Goal: Task Accomplishment & Management: Manage account settings

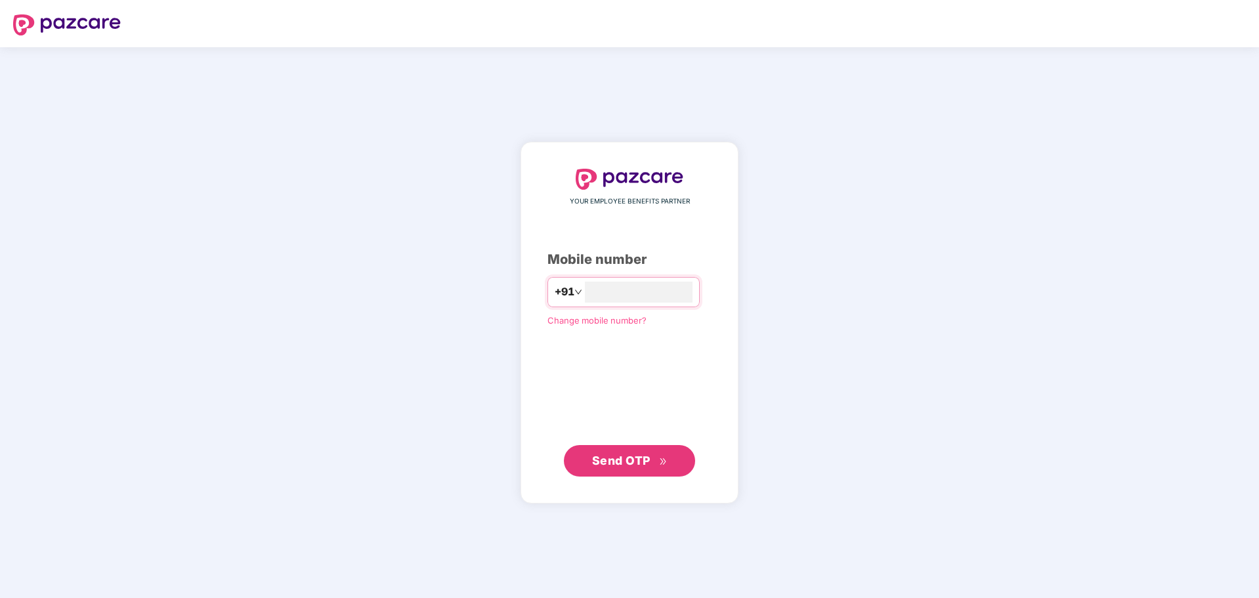
type input "**********"
click at [618, 465] on span "Send OTP" at bounding box center [621, 460] width 58 height 14
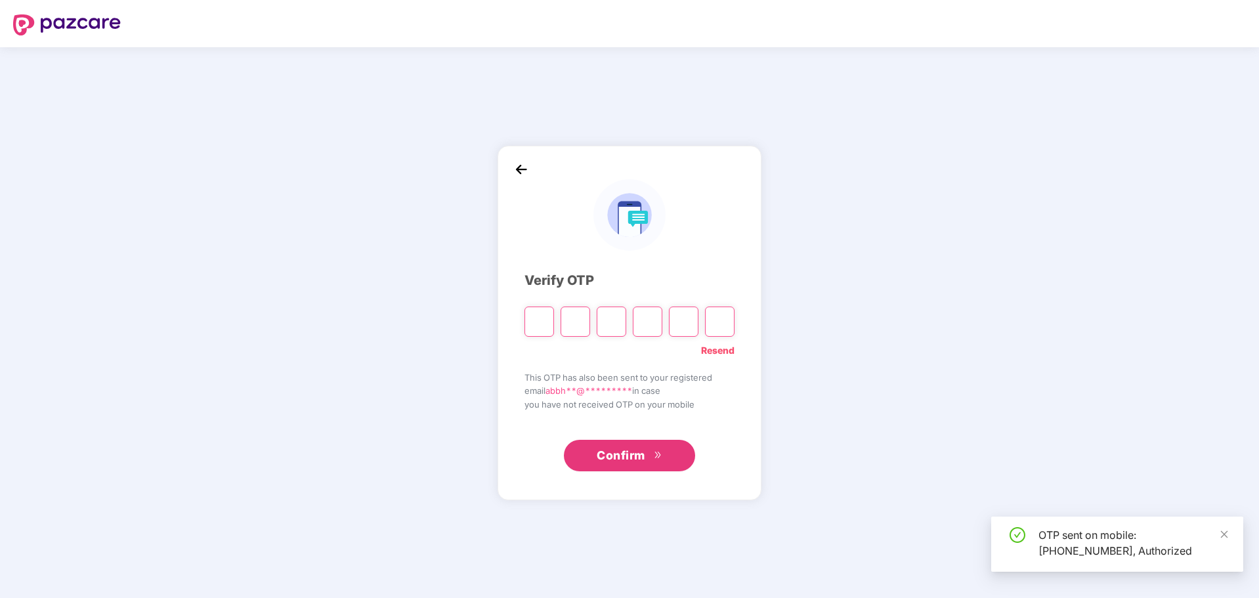
click at [536, 319] on input "Please enter verification code. Digit 1" at bounding box center [539, 321] width 30 height 30
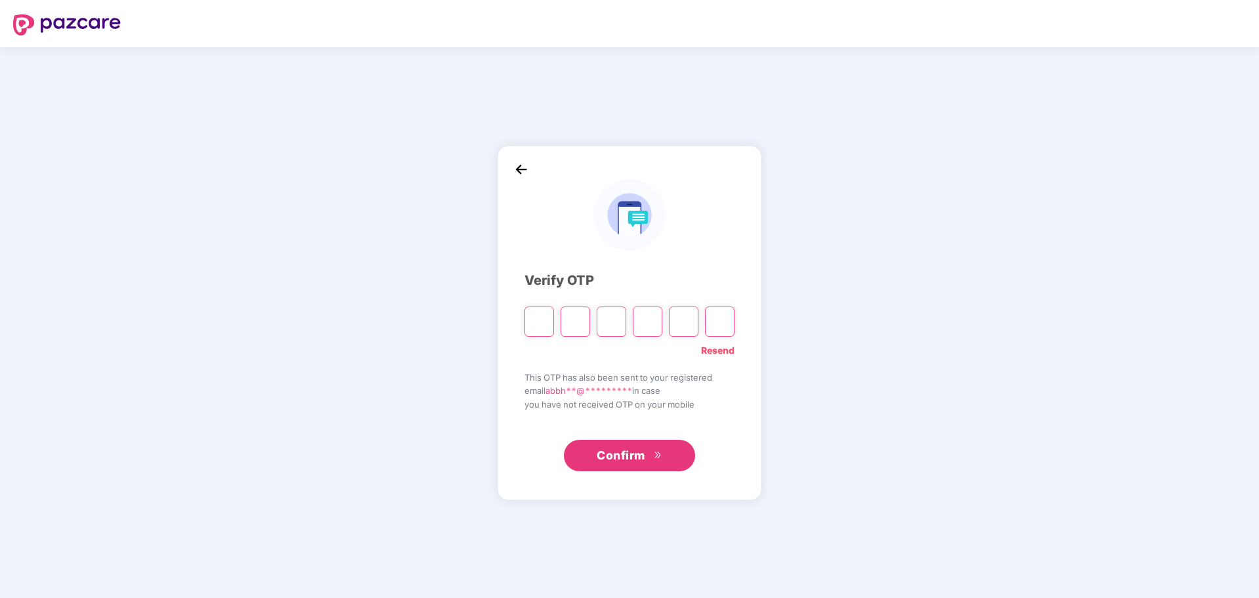
type input "*"
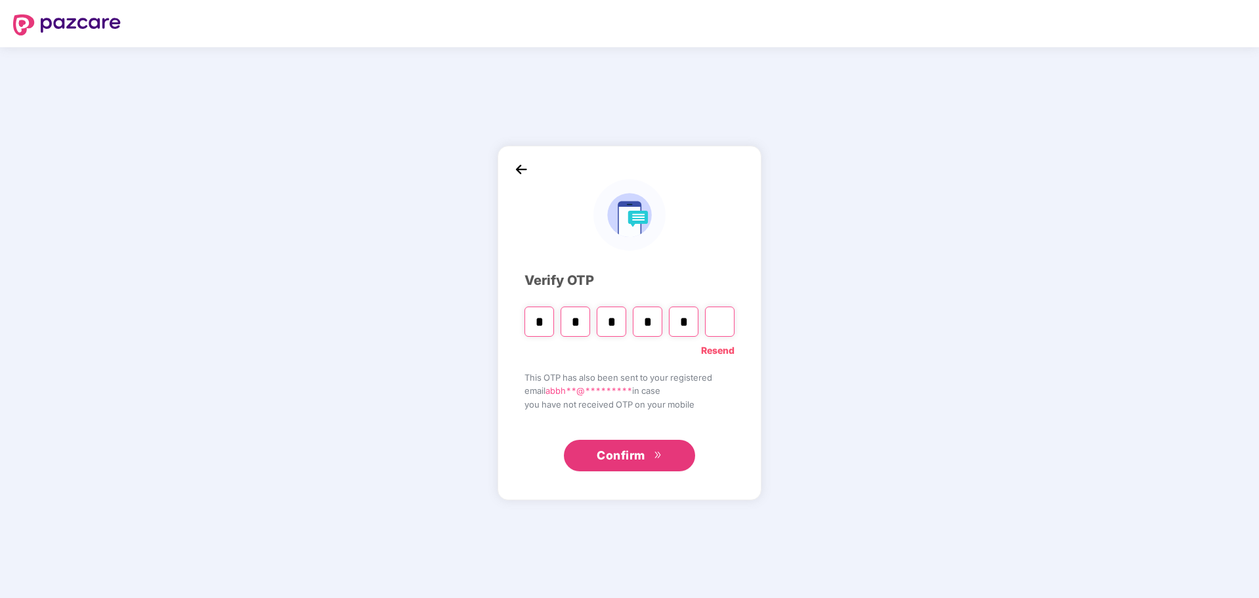
type input "*"
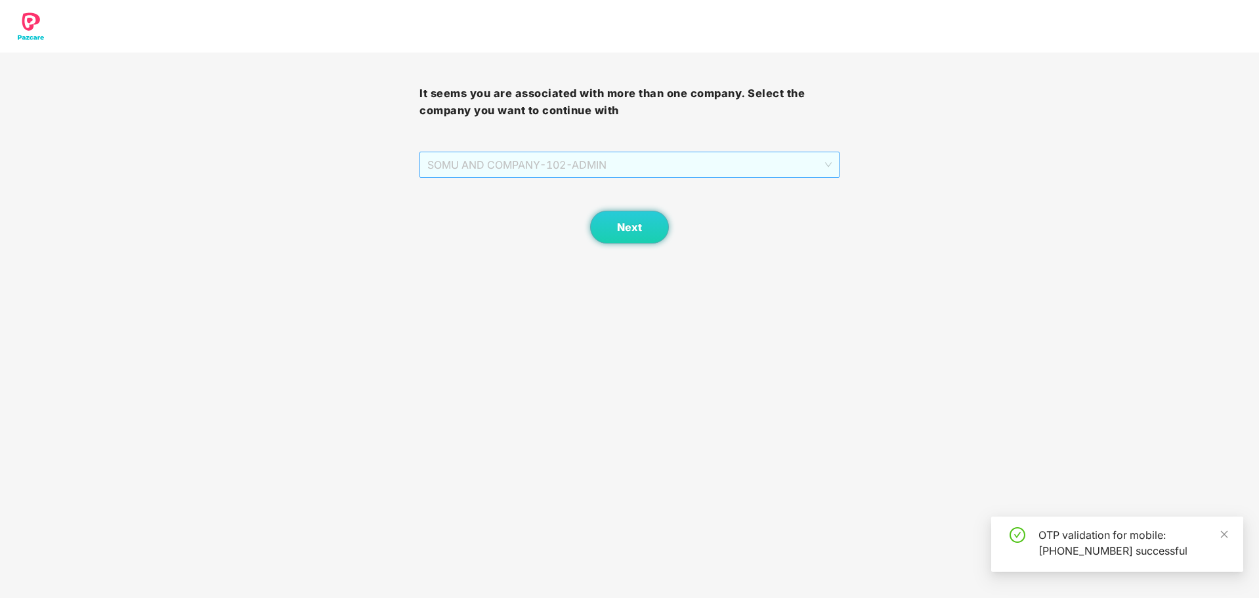
click at [822, 160] on span "SOMU AND COMPANY - 102 - ADMIN" at bounding box center [629, 164] width 404 height 25
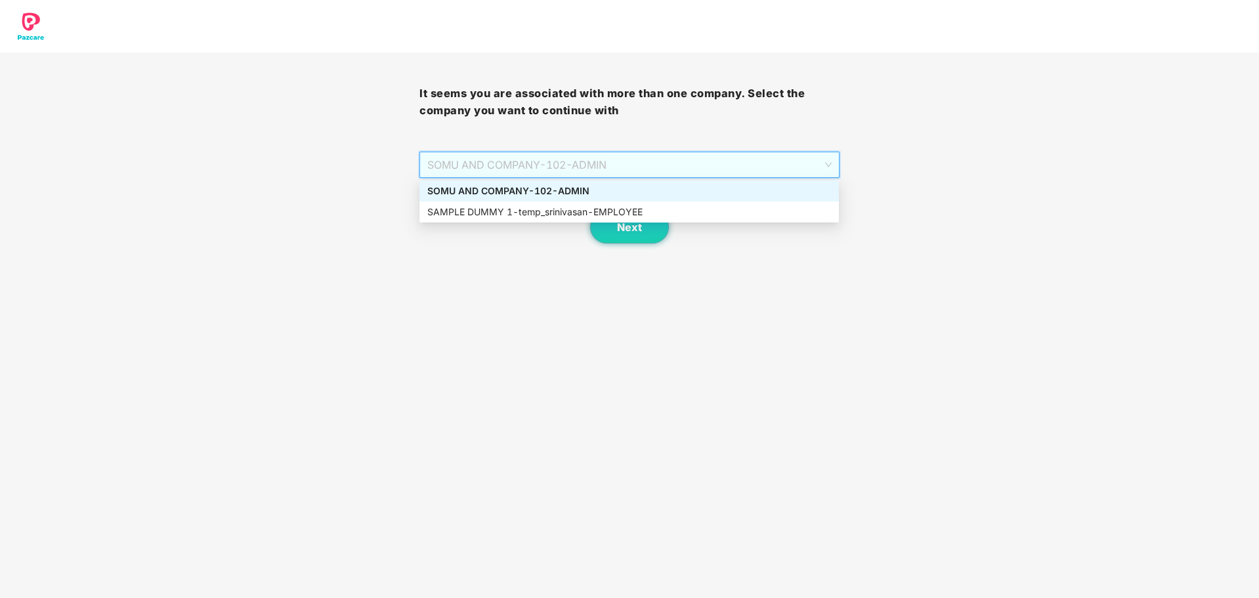
click at [822, 160] on span "SOMU AND COMPANY - 102 - ADMIN" at bounding box center [629, 164] width 404 height 25
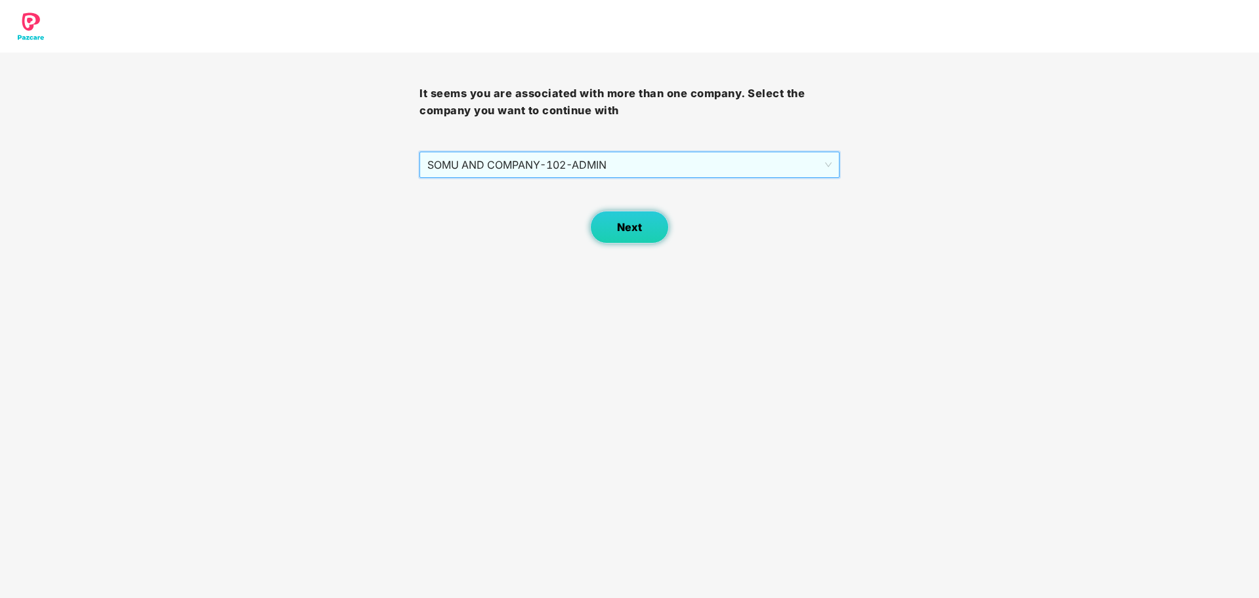
click at [617, 228] on span "Next" at bounding box center [629, 227] width 25 height 12
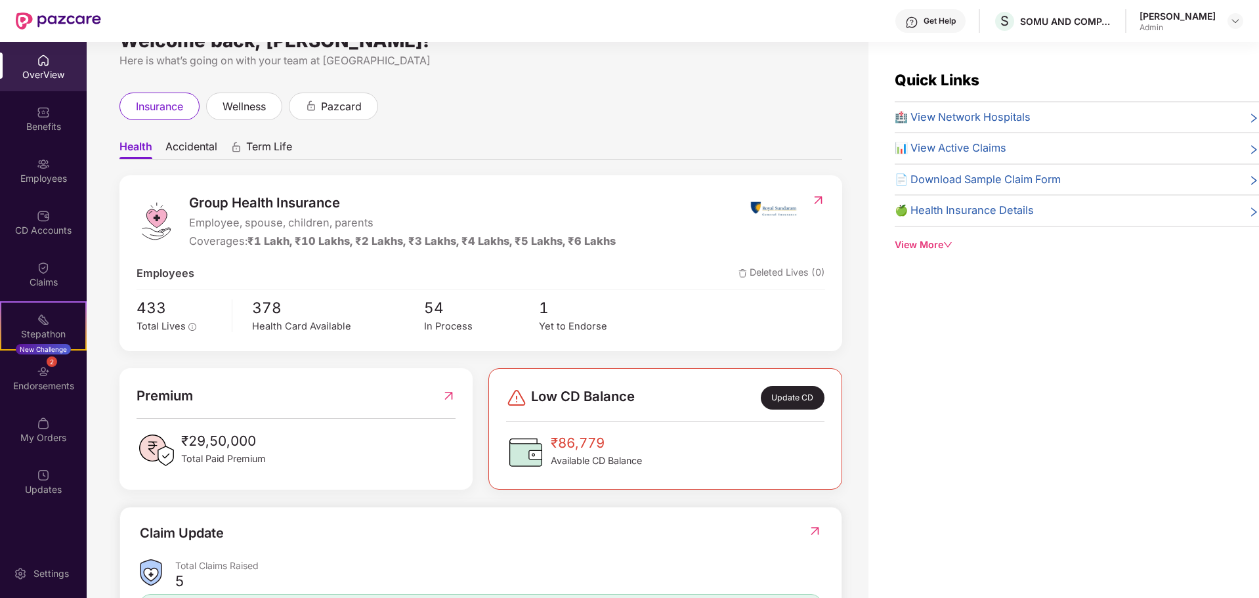
scroll to position [66, 0]
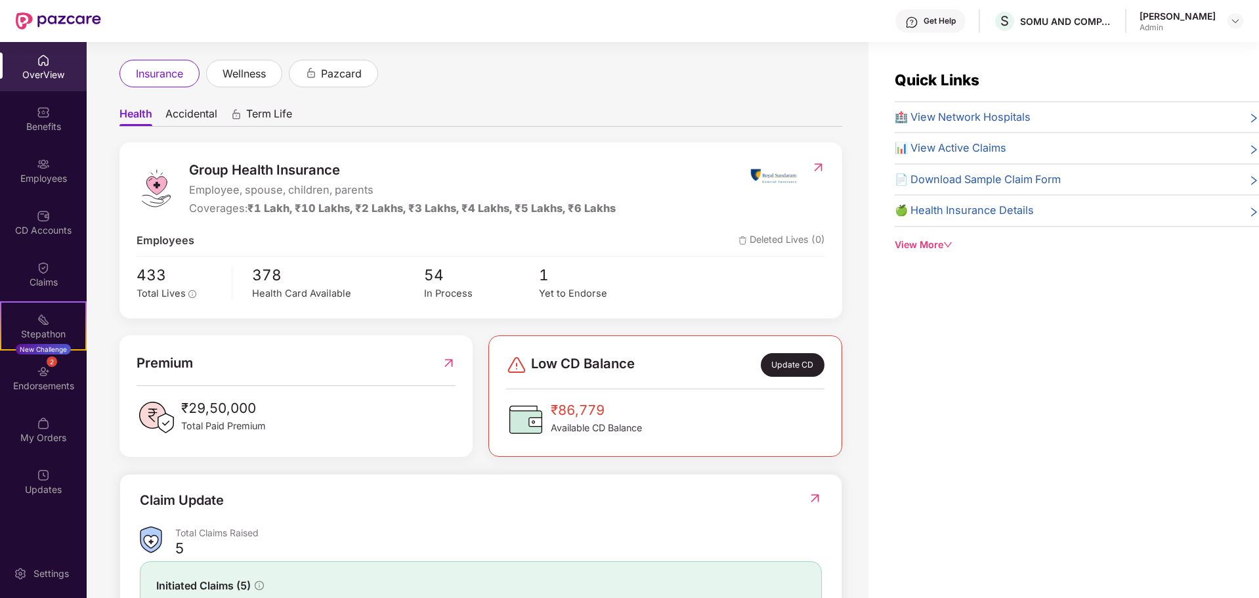
click at [199, 114] on span "Accidental" at bounding box center [191, 116] width 52 height 19
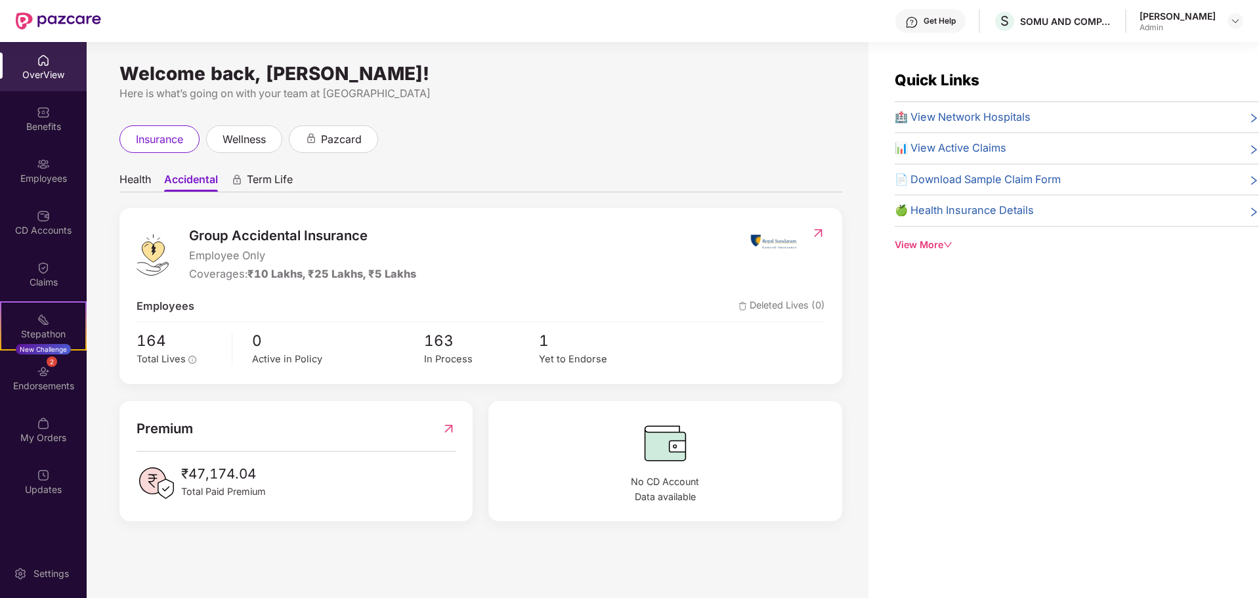
click at [135, 174] on span "Health" at bounding box center [134, 182] width 31 height 19
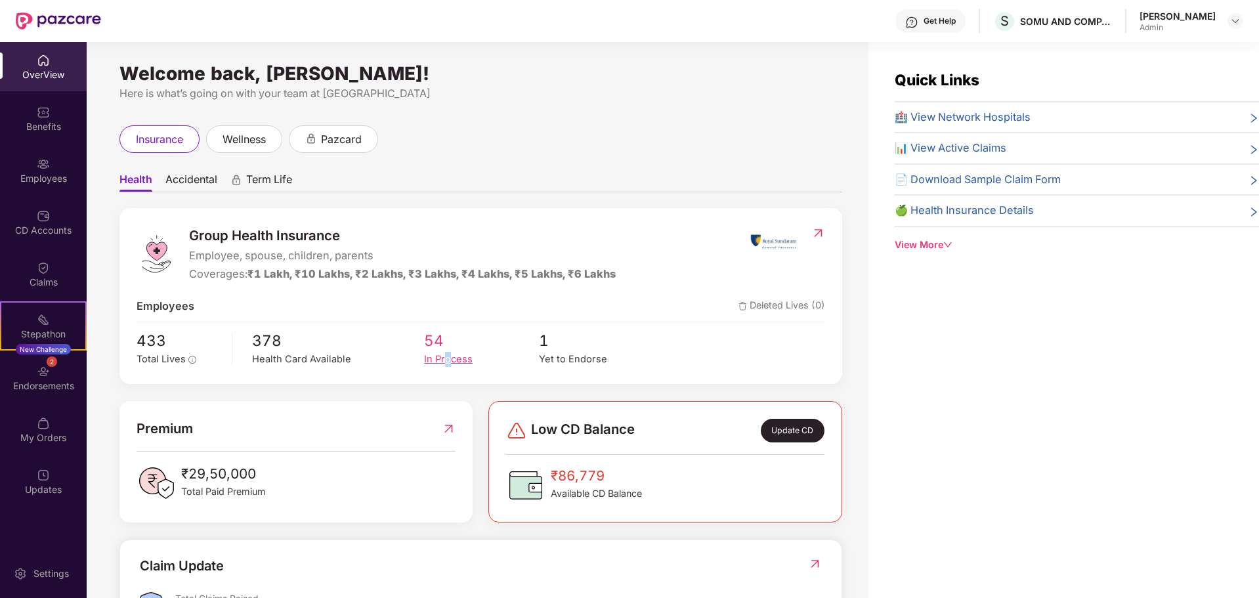
click at [447, 360] on div "In Process" at bounding box center [481, 359] width 115 height 15
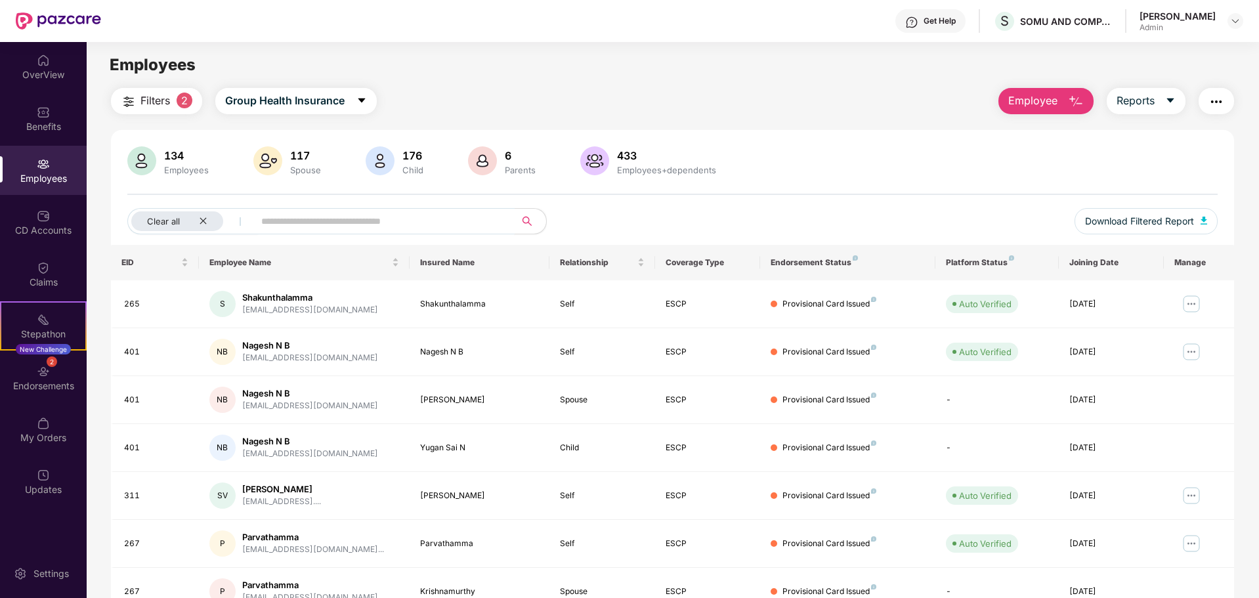
click at [370, 224] on input "text" at bounding box center [379, 221] width 236 height 20
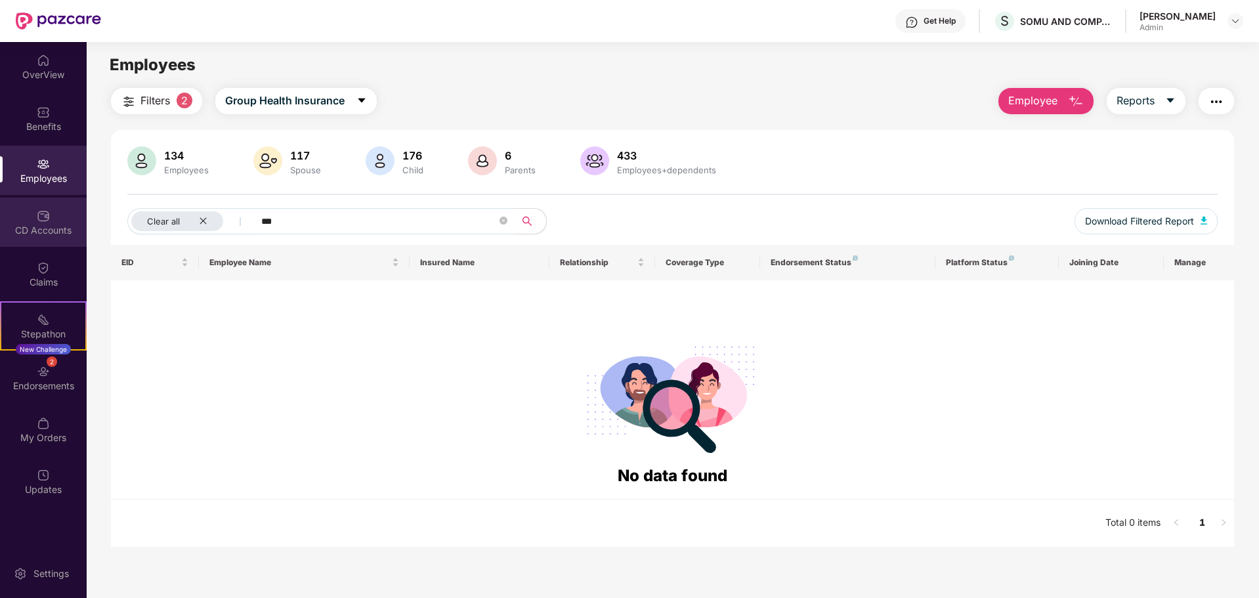
drag, startPoint x: 326, startPoint y: 223, endPoint x: 31, endPoint y: 198, distance: 296.4
click at [110, 213] on div "Filters 2 Group Health Insurance Employee Reports 134 Employees 117 Spouse 176 …" at bounding box center [672, 317] width 1171 height 459
type input "*****"
click at [178, 160] on div "134" at bounding box center [186, 155] width 50 height 13
click at [138, 160] on img at bounding box center [141, 160] width 29 height 29
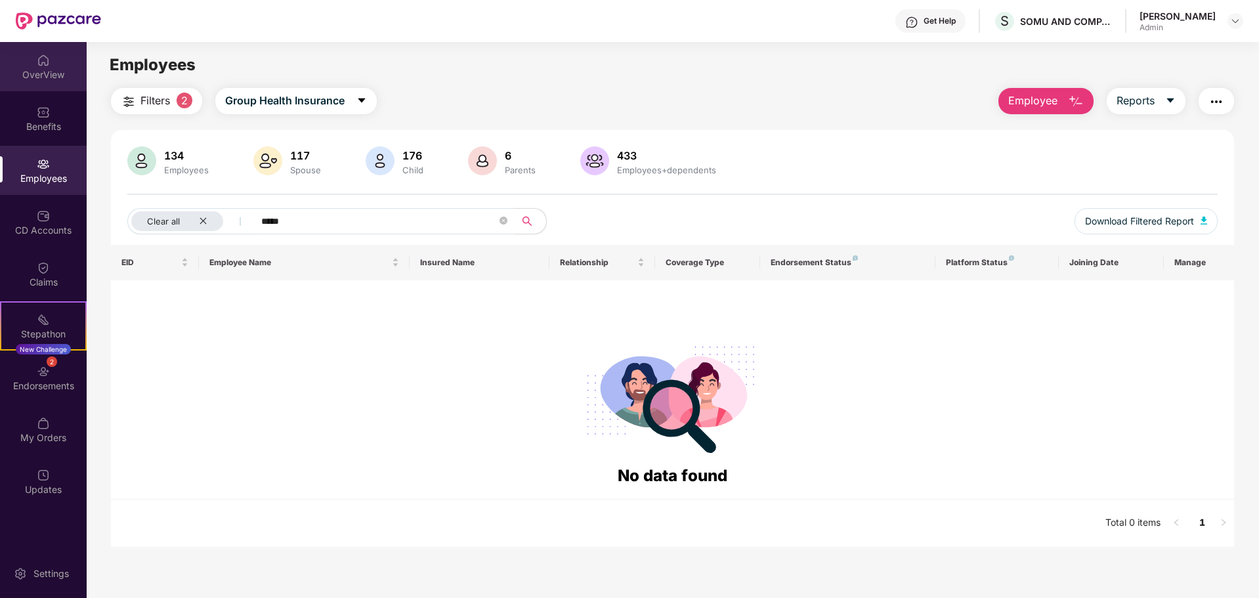
click at [48, 66] on img at bounding box center [43, 60] width 13 height 13
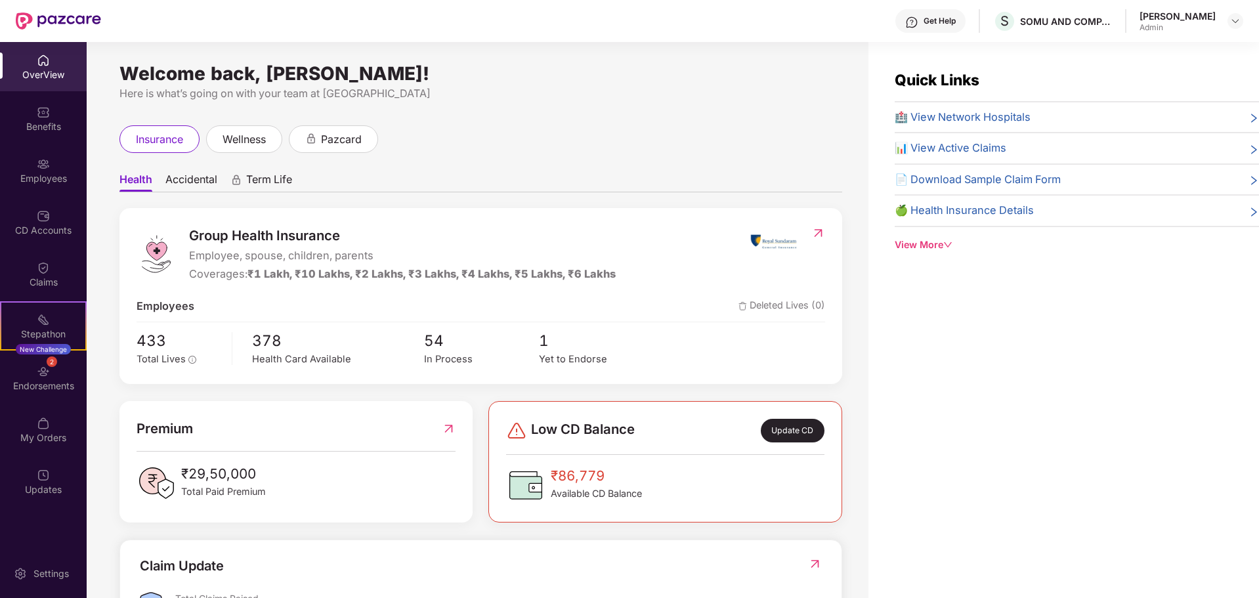
click at [134, 183] on span "Health" at bounding box center [135, 182] width 33 height 19
click at [156, 346] on span "433" at bounding box center [179, 341] width 86 height 24
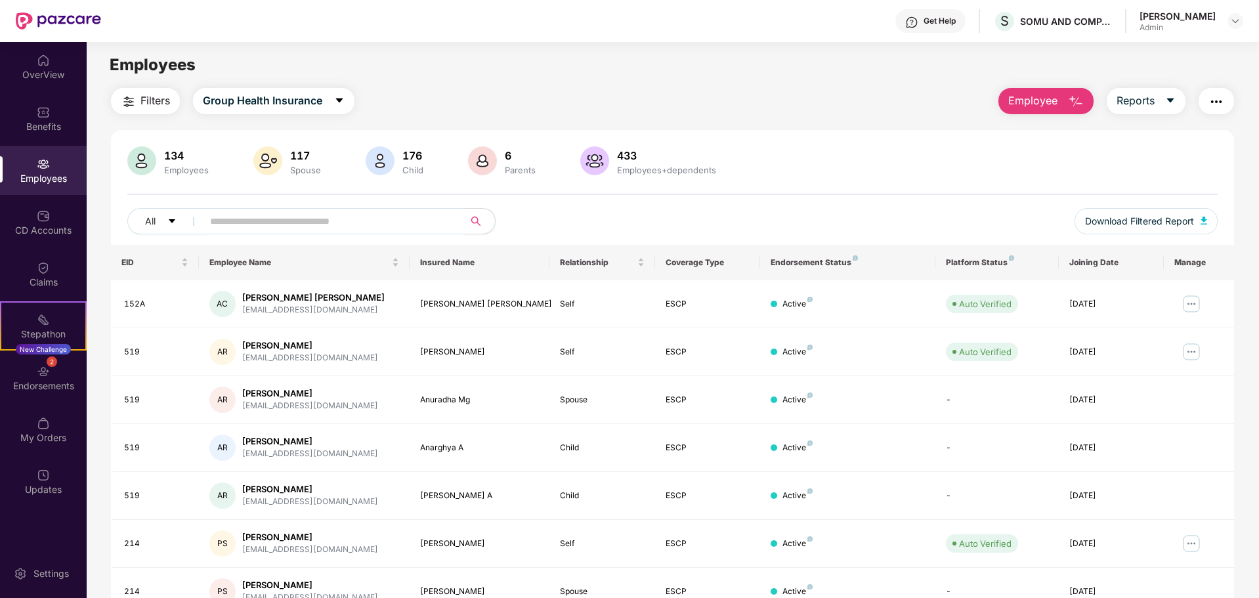
click at [322, 217] on input "text" at bounding box center [328, 221] width 236 height 20
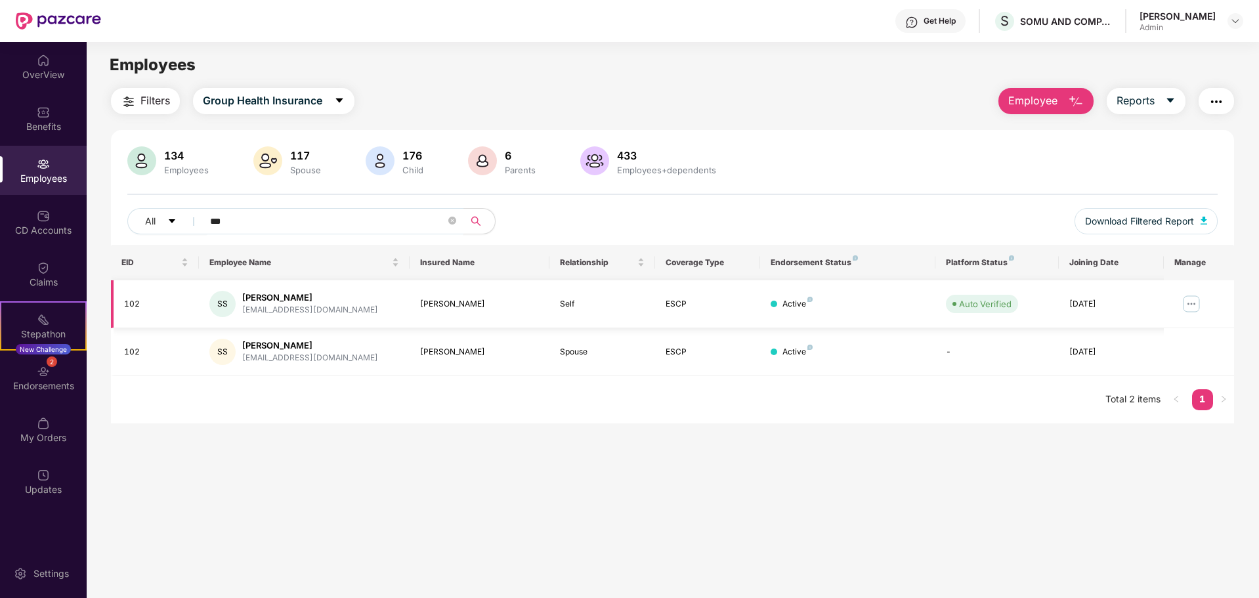
type input "***"
click at [1194, 304] on img at bounding box center [1191, 303] width 21 height 21
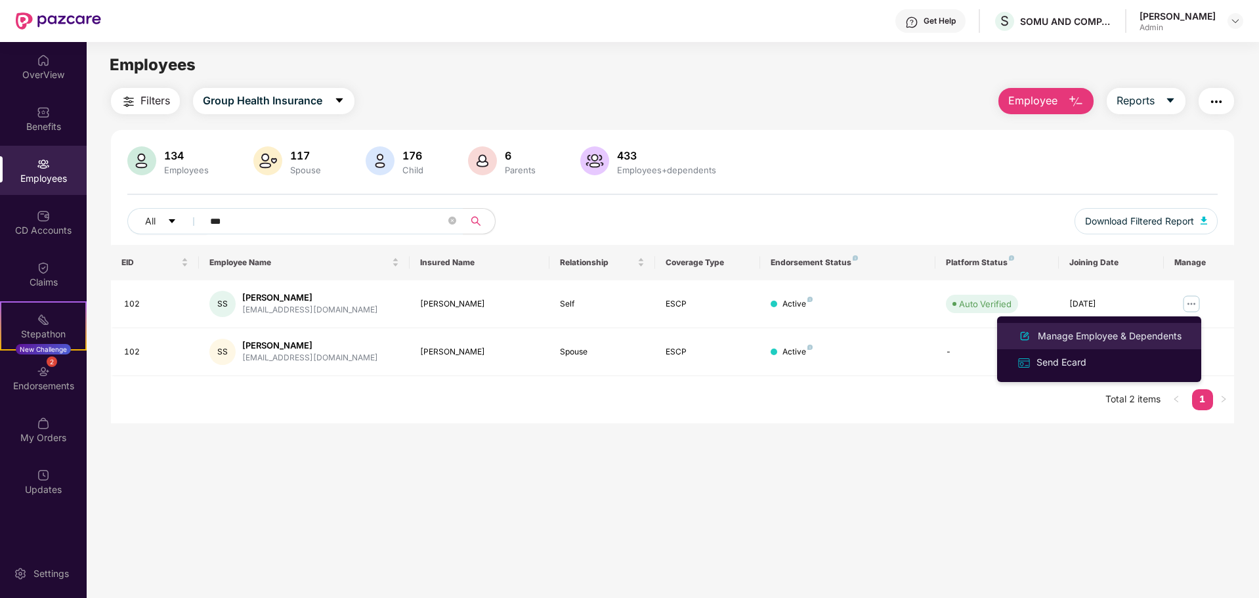
click at [1101, 333] on div "Manage Employee & Dependents" at bounding box center [1109, 336] width 149 height 14
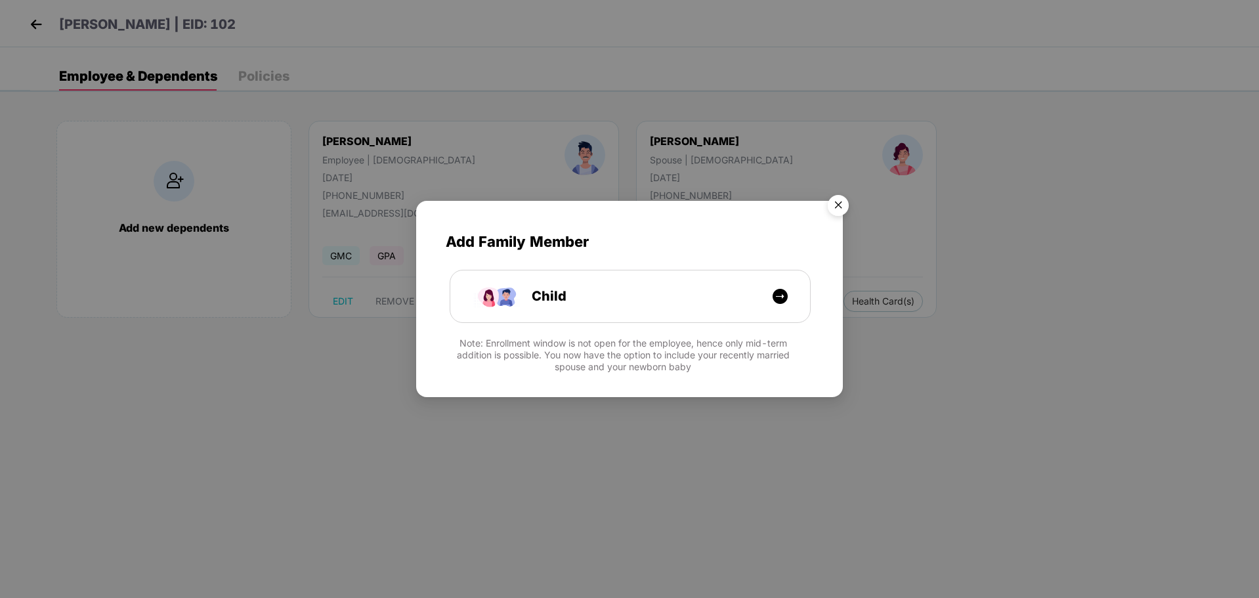
click at [839, 208] on img "Close" at bounding box center [838, 207] width 37 height 37
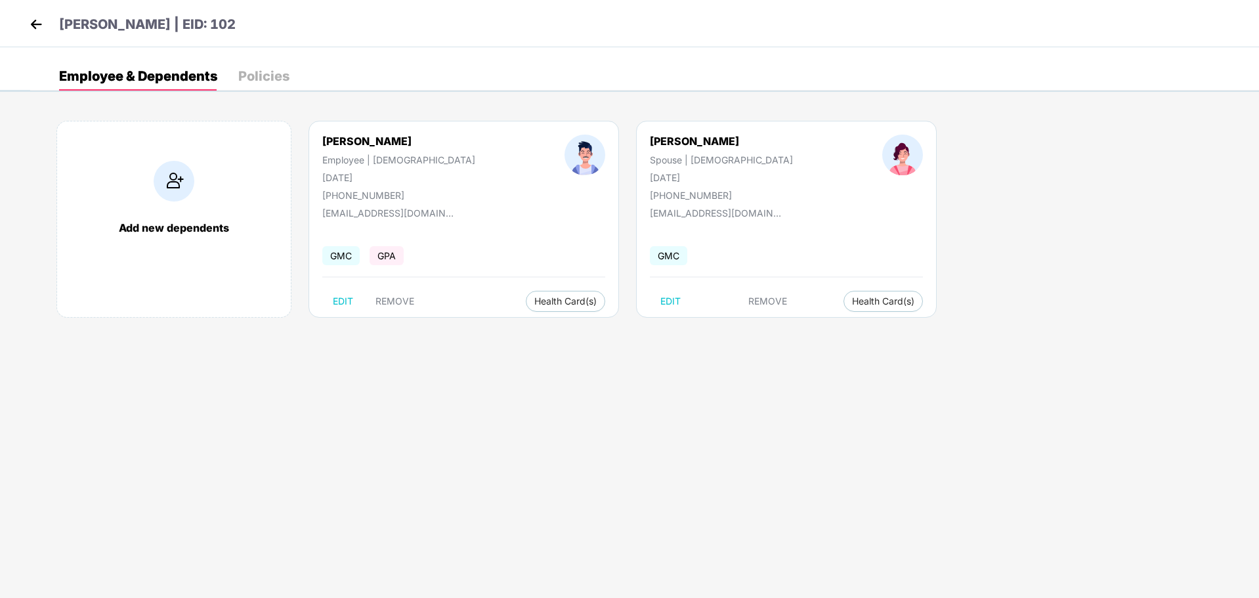
click at [385, 253] on span "GPA" at bounding box center [386, 255] width 34 height 19
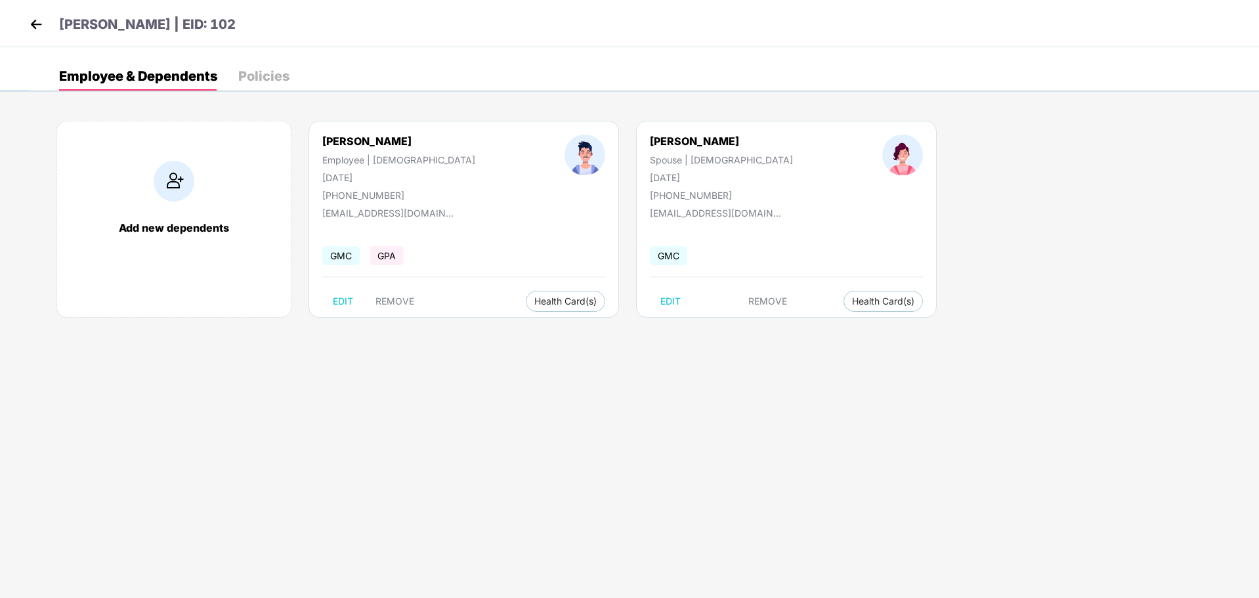
click at [353, 425] on body "S Srinivasan | EID: 102 Employee & Dependents Policies Add new dependents S Sri…" at bounding box center [629, 299] width 1259 height 598
click at [534, 302] on span "Health Card(s)" at bounding box center [565, 301] width 62 height 7
click at [272, 75] on div "Policies" at bounding box center [263, 76] width 51 height 13
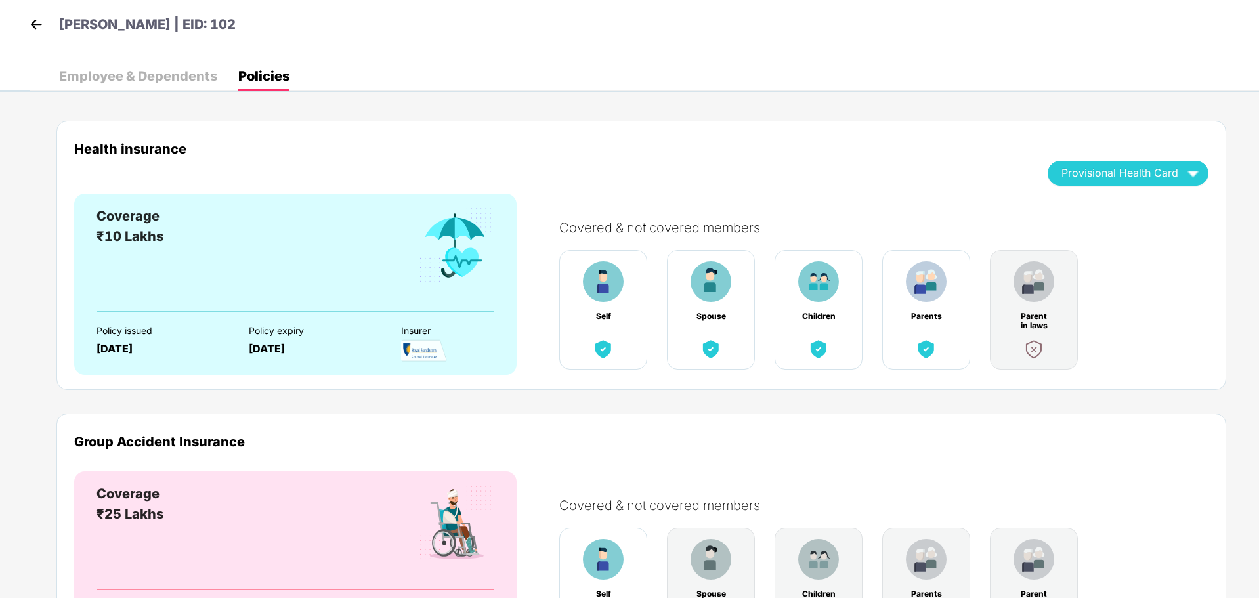
click at [31, 24] on img at bounding box center [36, 24] width 20 height 20
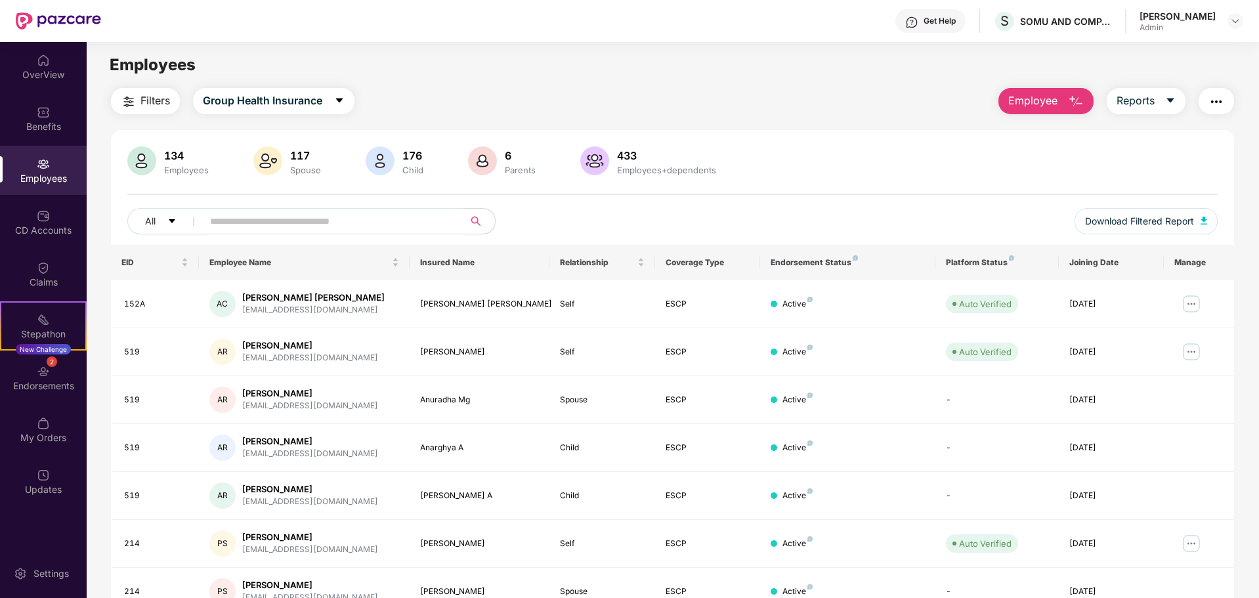
drag, startPoint x: 238, startPoint y: 224, endPoint x: 249, endPoint y: 223, distance: 11.2
click at [238, 223] on input "text" at bounding box center [328, 221] width 236 height 20
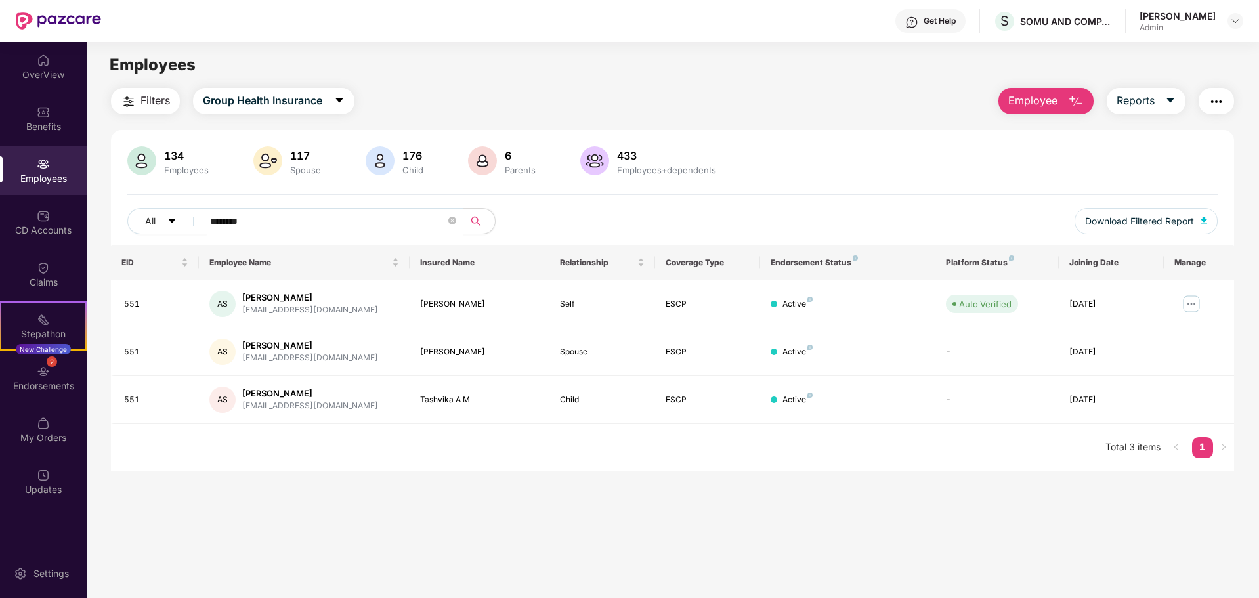
type input "********"
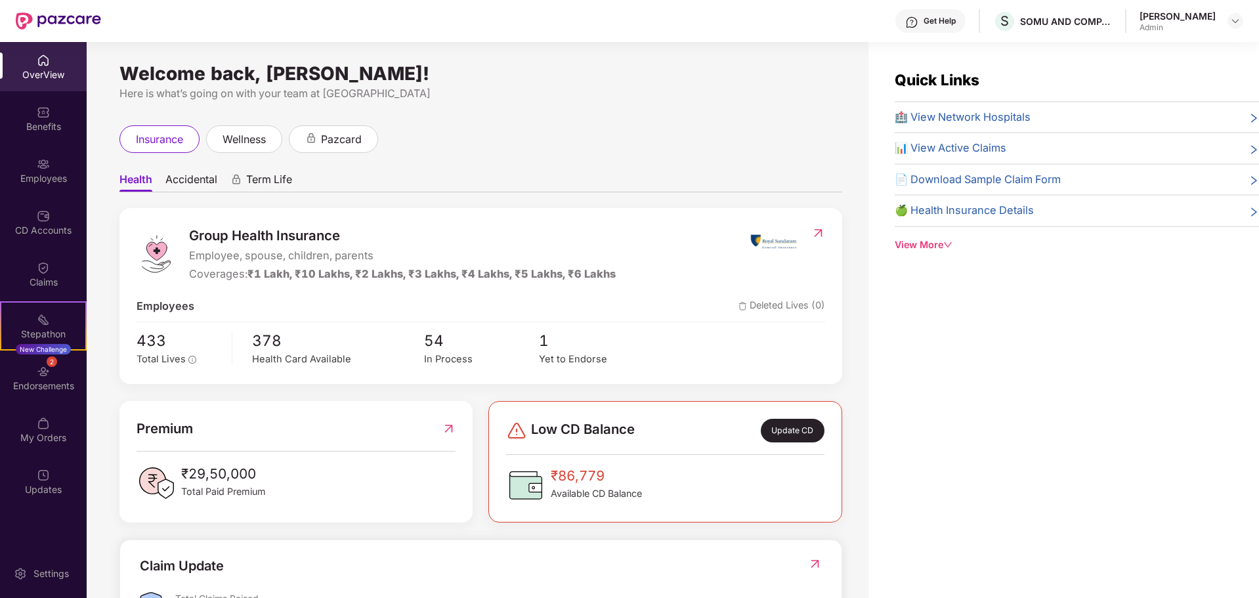
click at [932, 244] on div "View More" at bounding box center [1076, 245] width 364 height 14
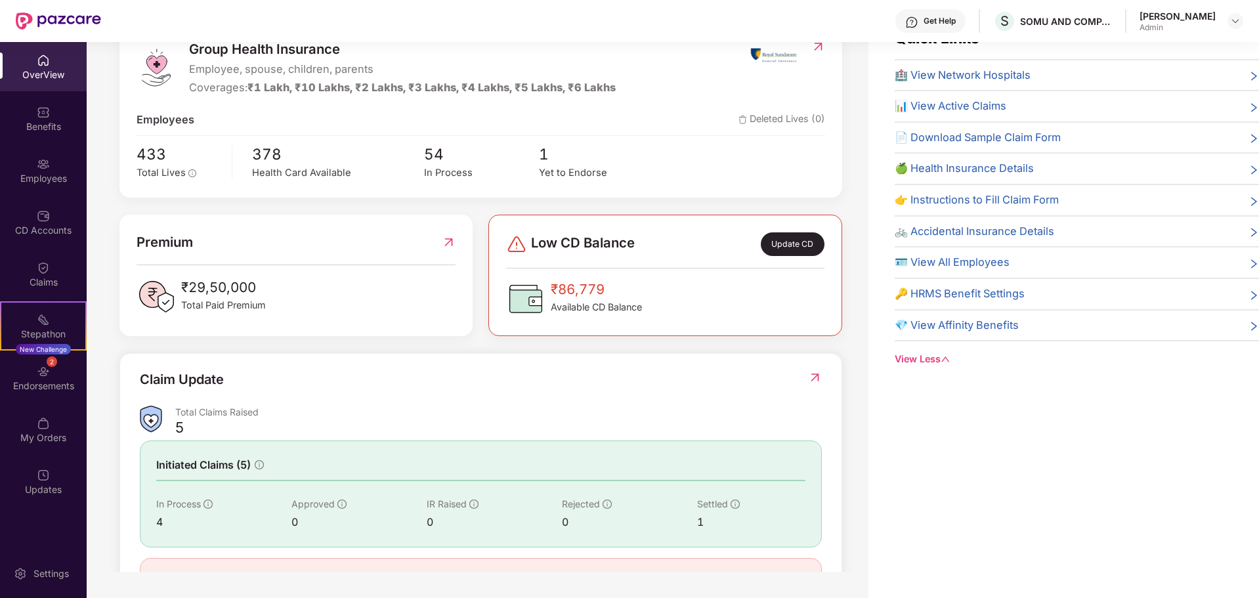
scroll to position [225, 0]
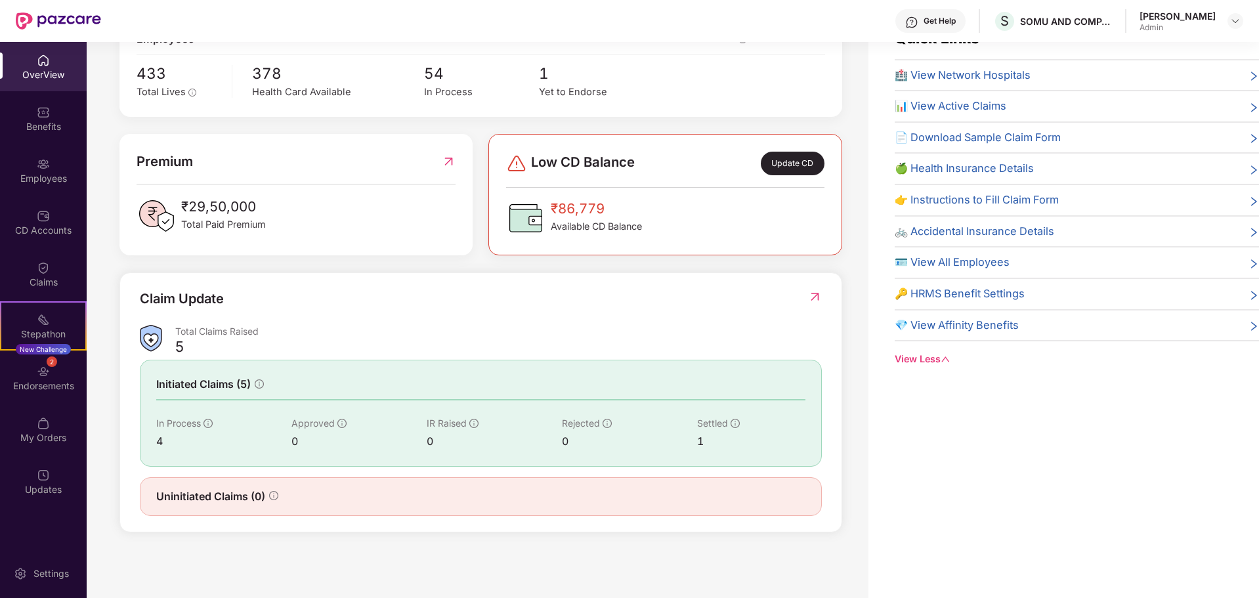
click at [215, 497] on span "Uninitiated Claims (0)" at bounding box center [210, 496] width 109 height 16
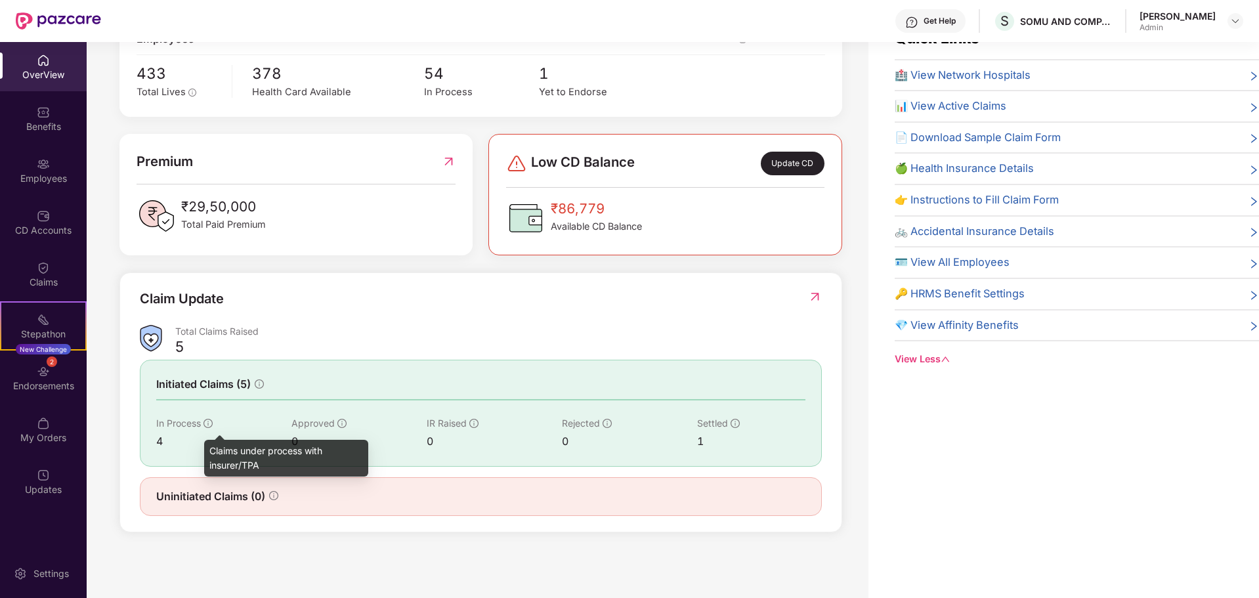
click at [211, 425] on icon "info-circle" at bounding box center [207, 423] width 9 height 9
click at [207, 423] on icon "info-circle" at bounding box center [207, 423] width 9 height 9
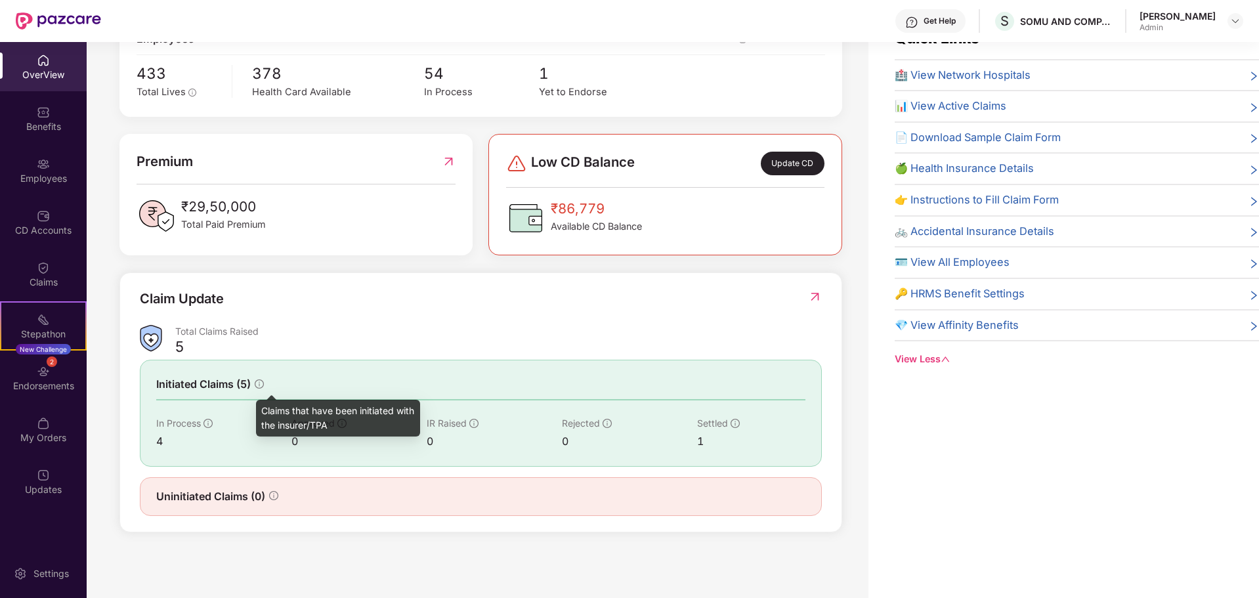
click at [257, 384] on icon "info-circle" at bounding box center [259, 383] width 9 height 9
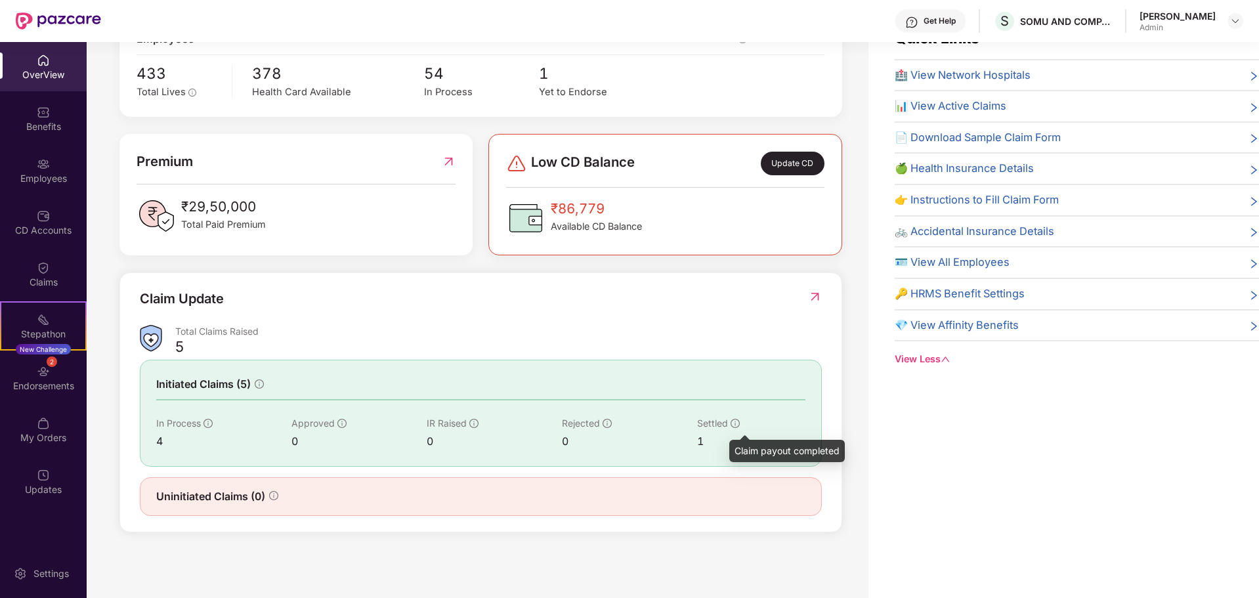
click at [733, 425] on icon "info-circle" at bounding box center [734, 423] width 9 height 9
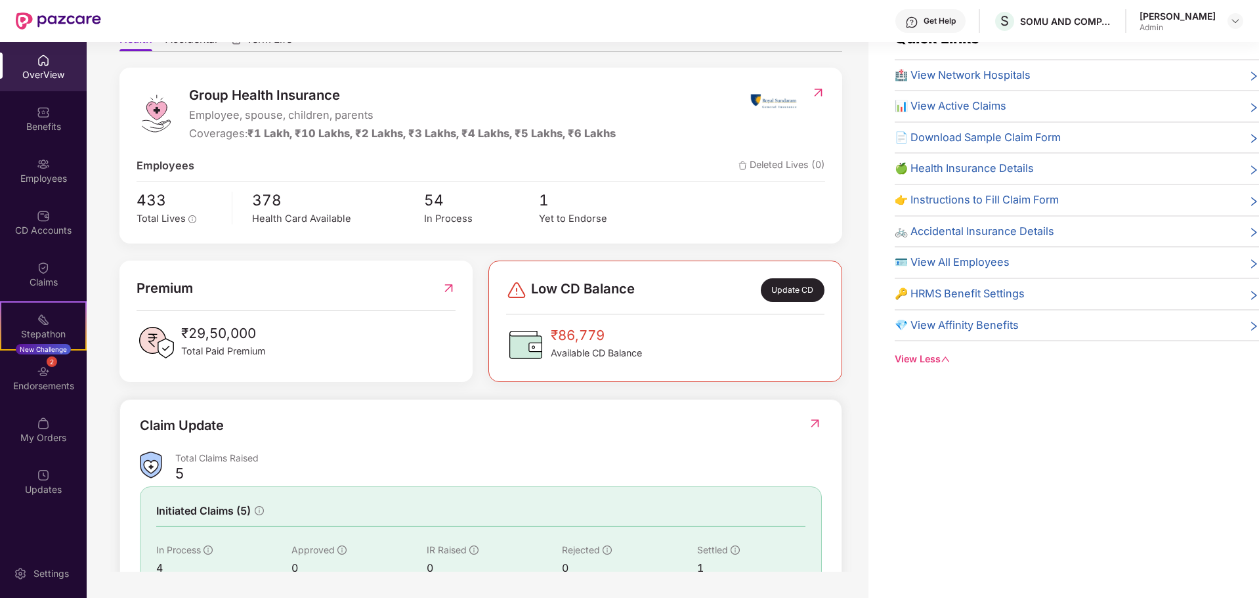
scroll to position [0, 0]
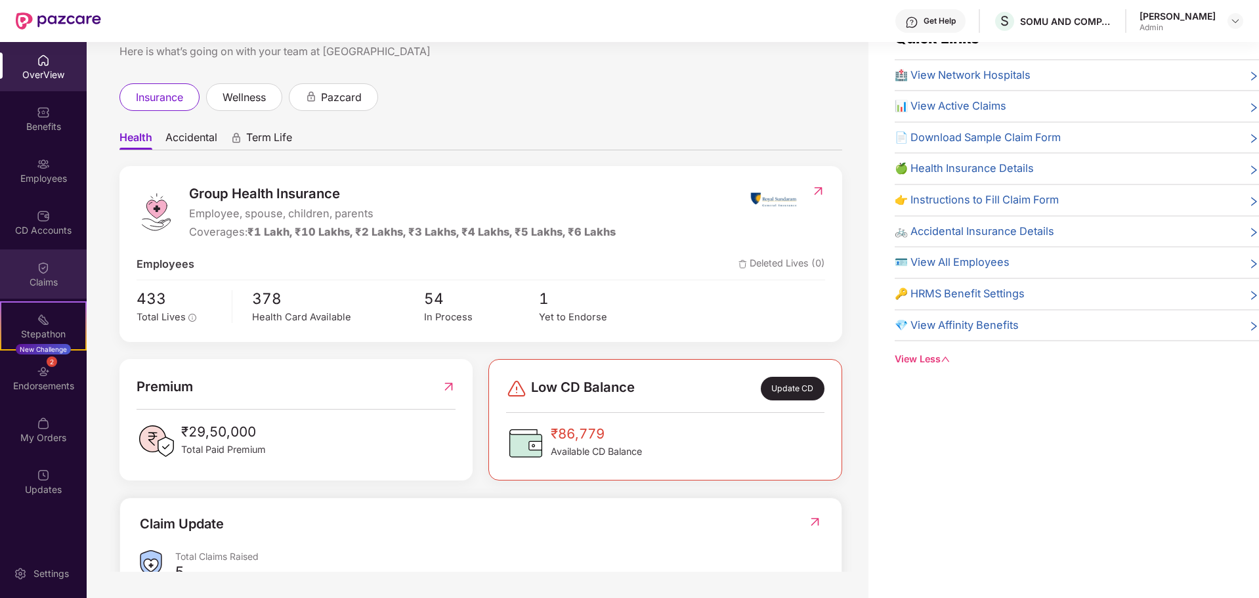
click at [44, 267] on img at bounding box center [43, 267] width 13 height 13
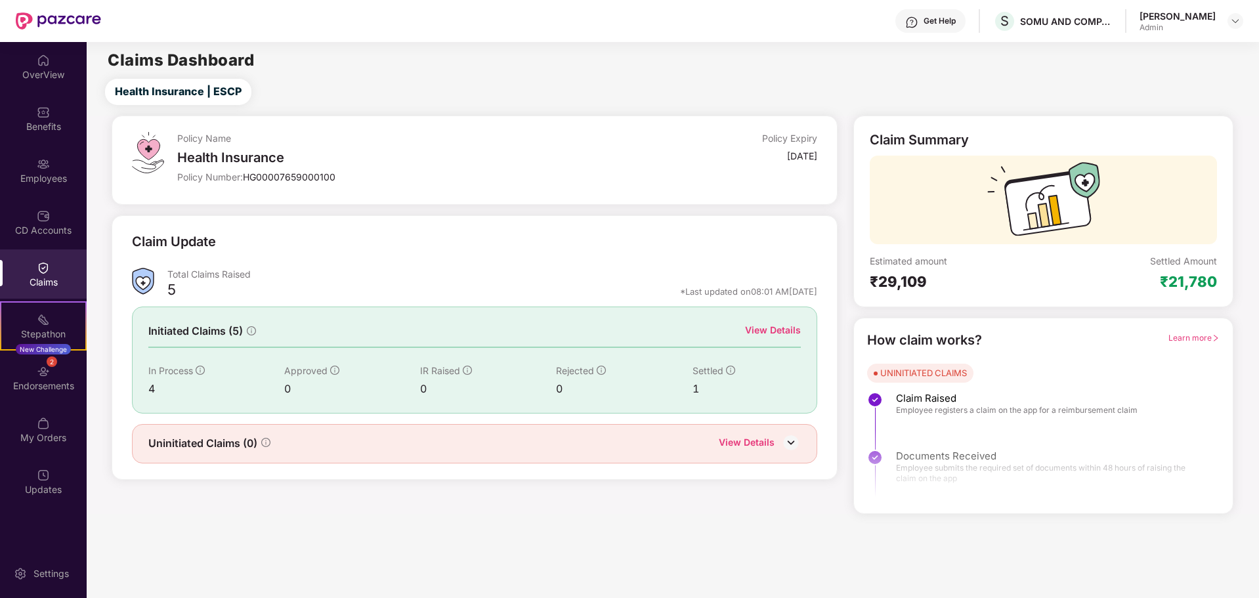
click at [795, 441] on img at bounding box center [791, 442] width 20 height 20
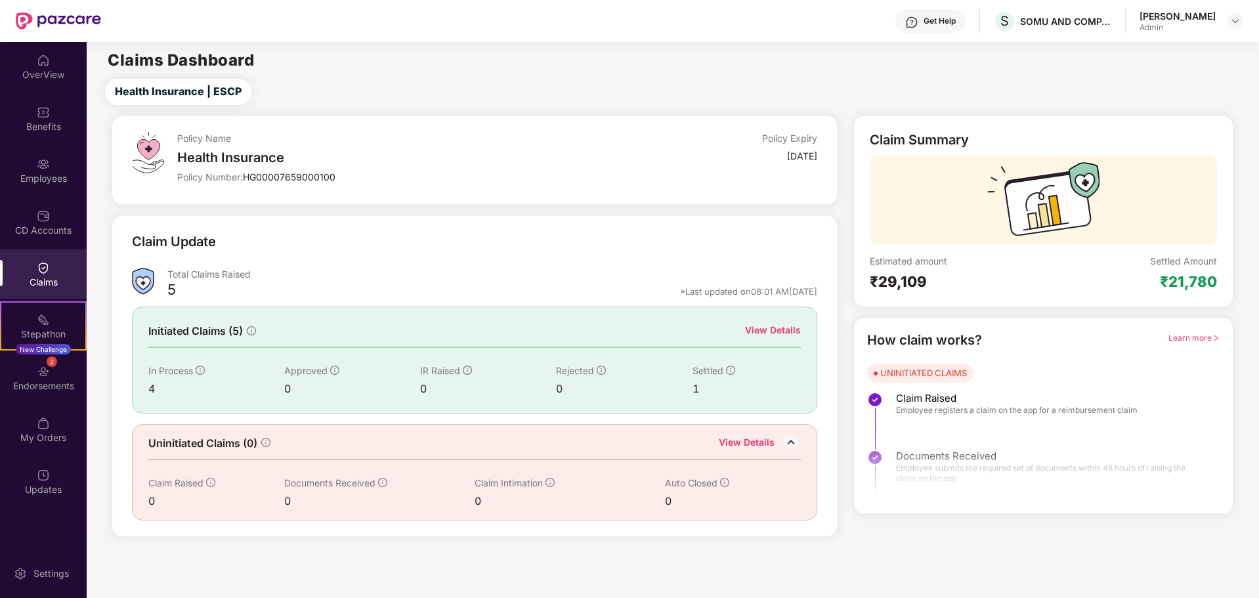
click at [759, 331] on div "View Details" at bounding box center [773, 330] width 56 height 14
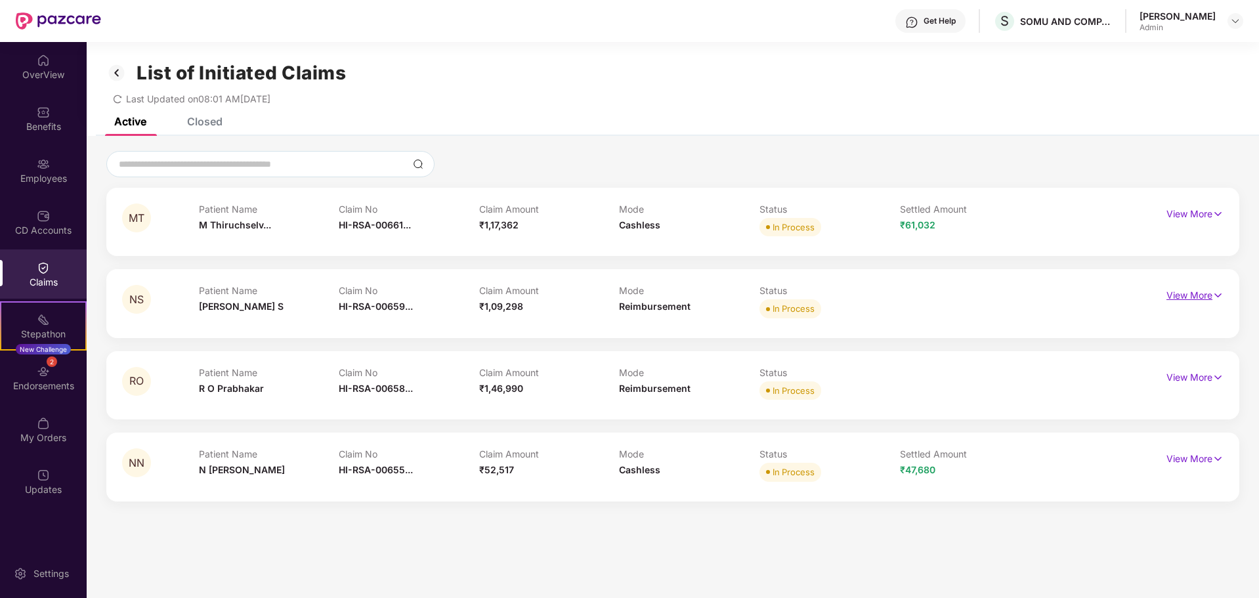
click at [1216, 297] on img at bounding box center [1217, 295] width 11 height 14
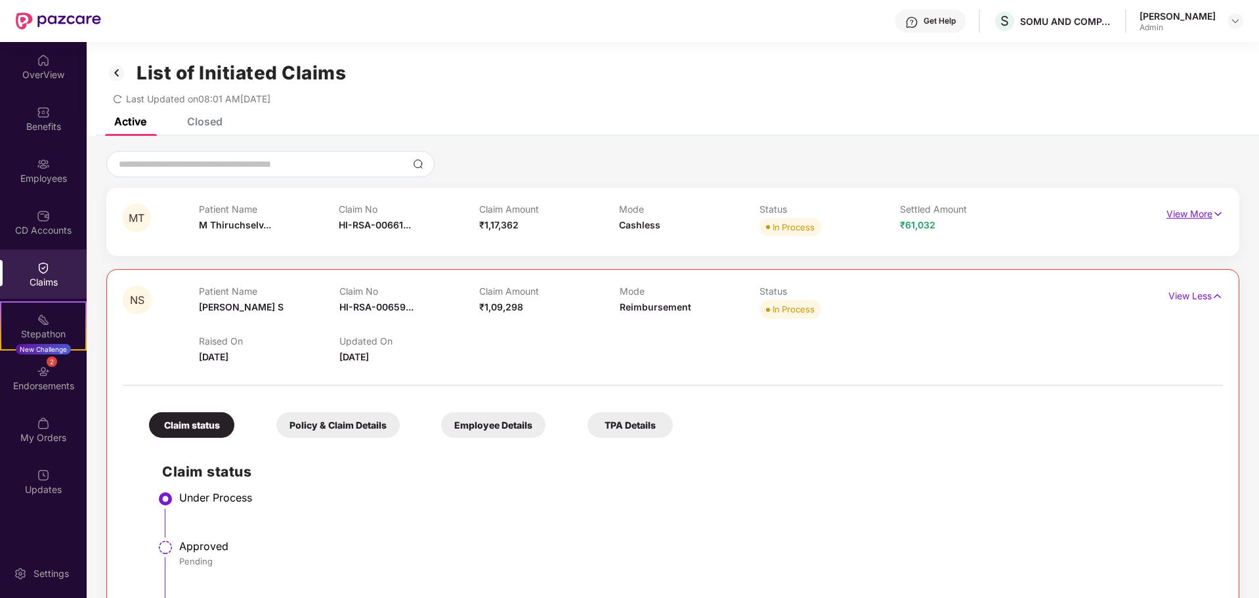
click at [1196, 210] on p "View More" at bounding box center [1194, 212] width 57 height 18
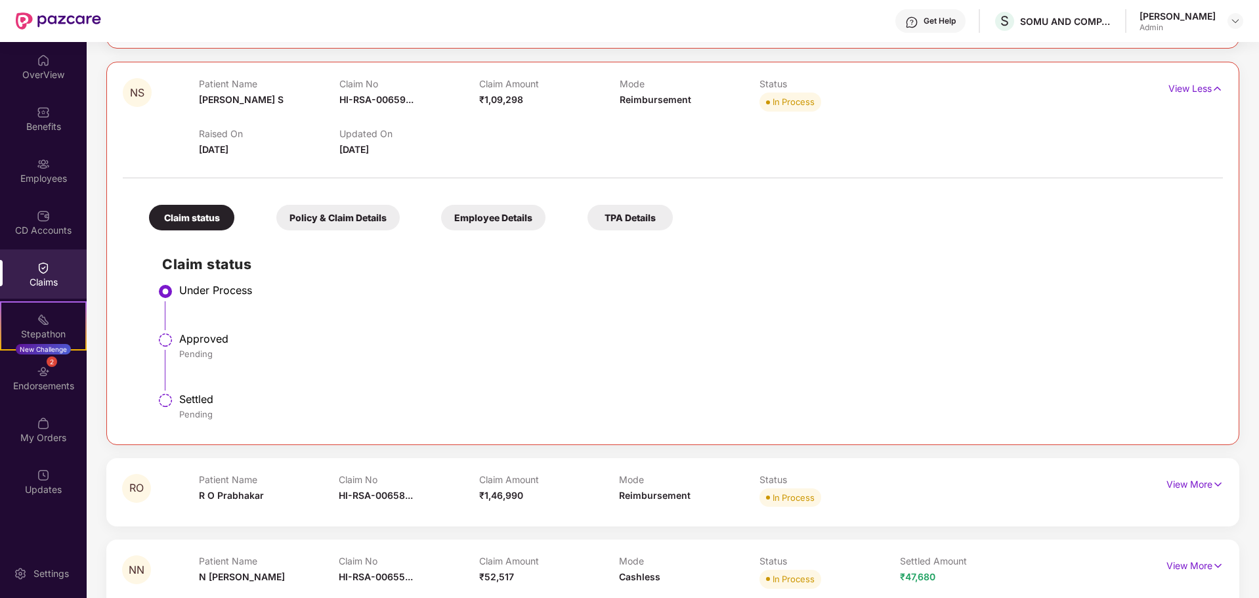
scroll to position [606, 0]
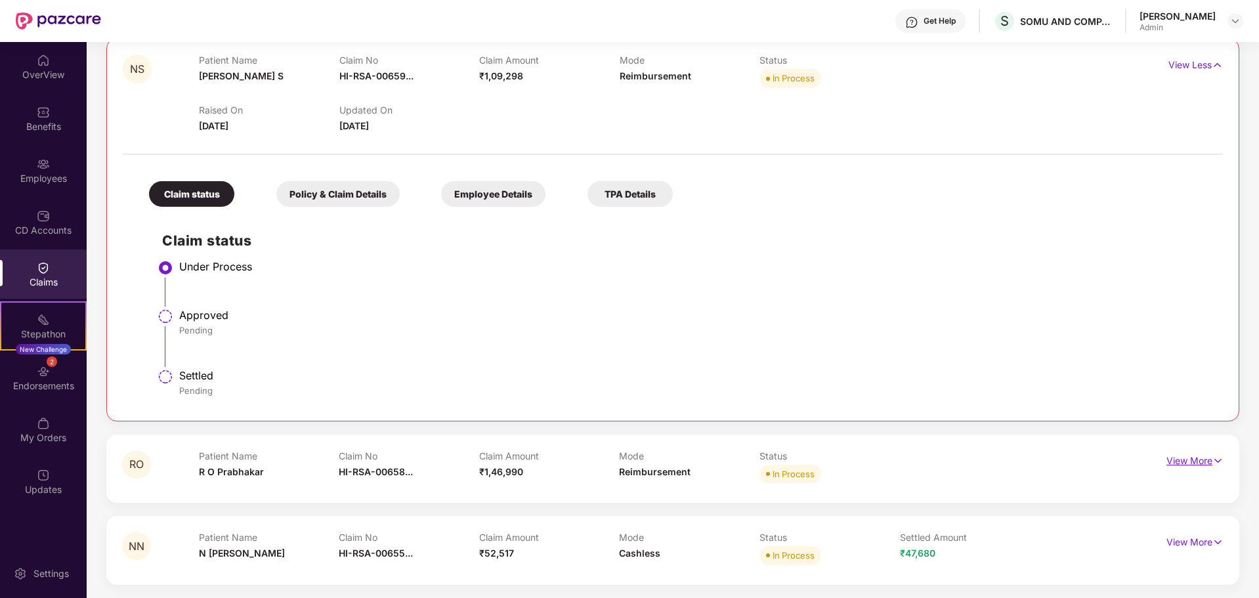
click at [1179, 462] on p "View More" at bounding box center [1194, 459] width 57 height 18
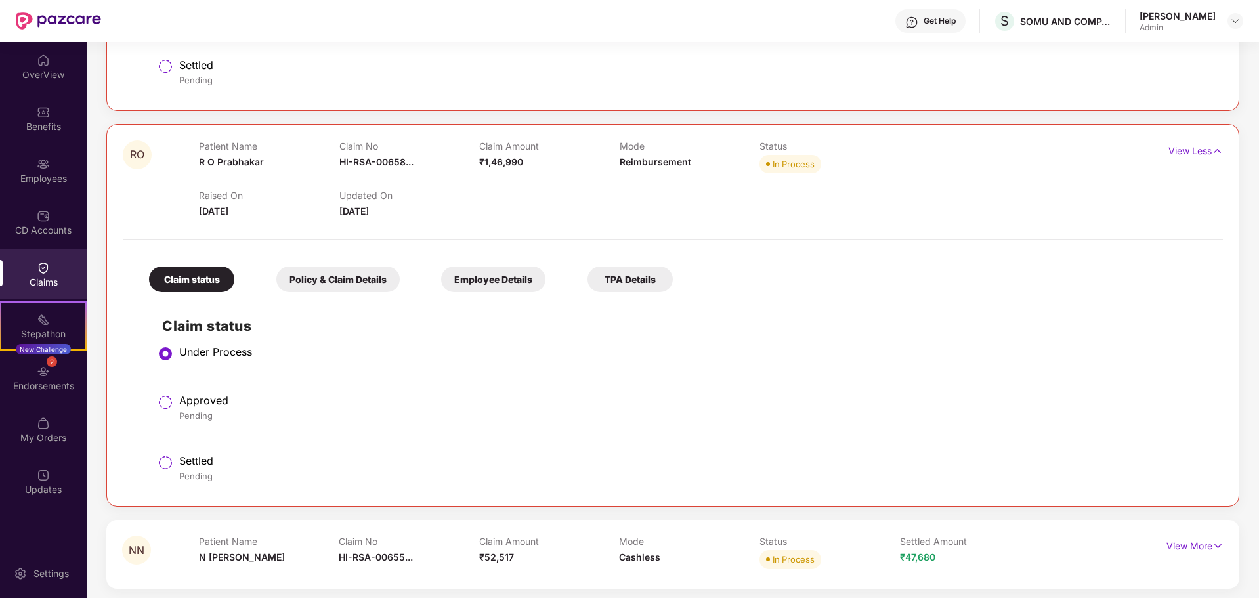
scroll to position [920, 0]
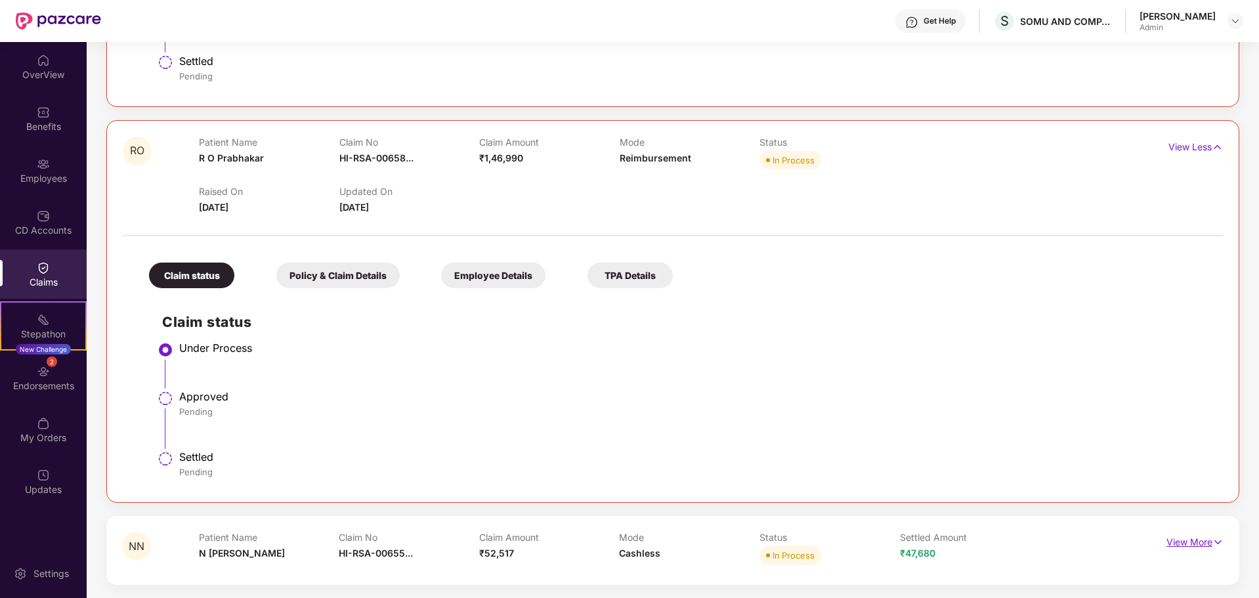
click at [1189, 546] on p "View More" at bounding box center [1194, 541] width 57 height 18
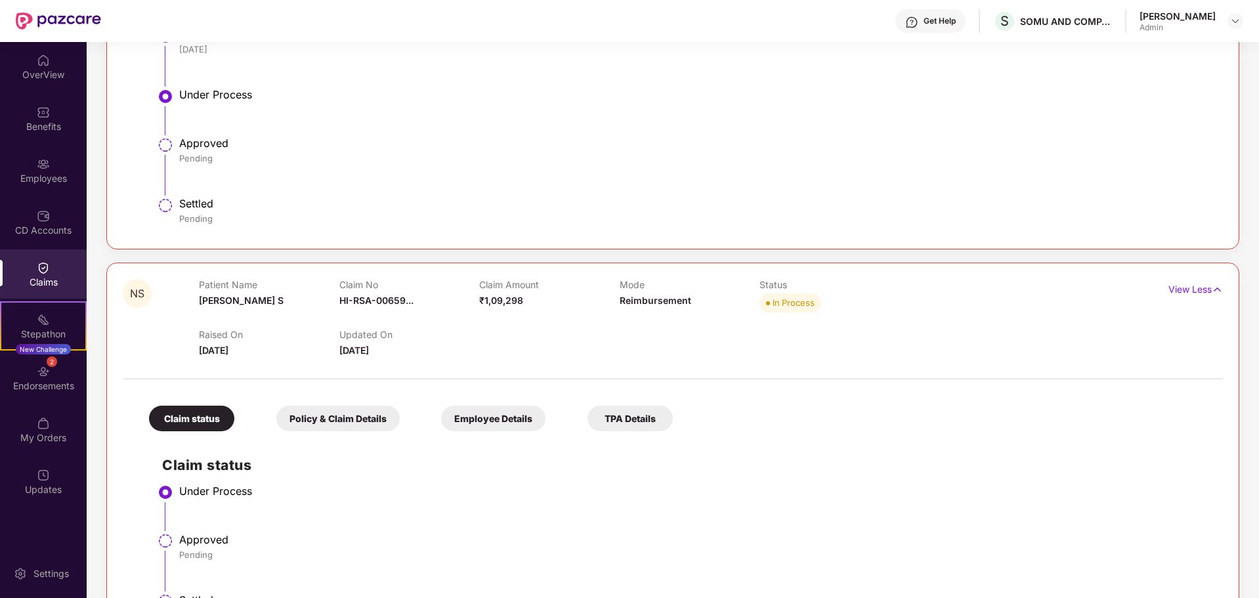
scroll to position [0, 0]
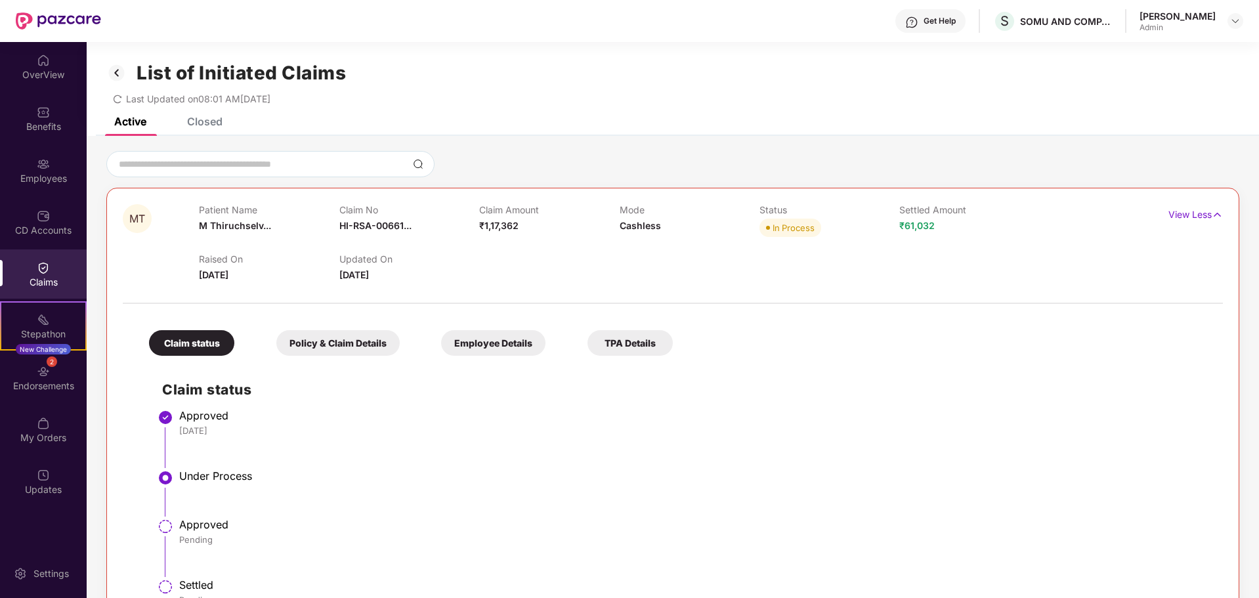
click at [115, 68] on img at bounding box center [116, 73] width 21 height 22
